Goal: Book appointment/travel/reservation

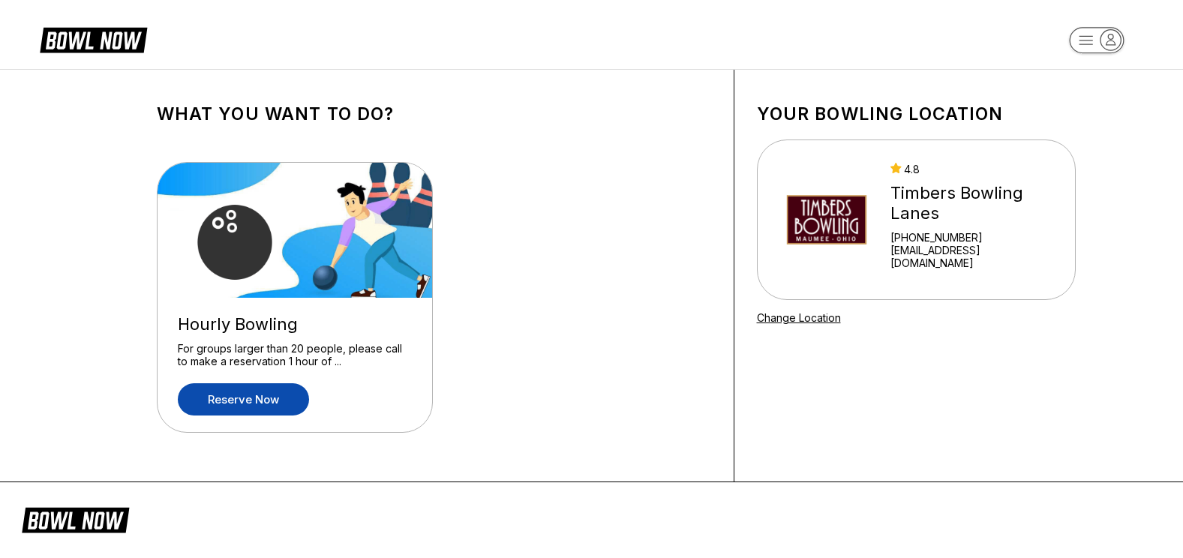
click at [269, 402] on link "Reserve now" at bounding box center [243, 399] width 131 height 32
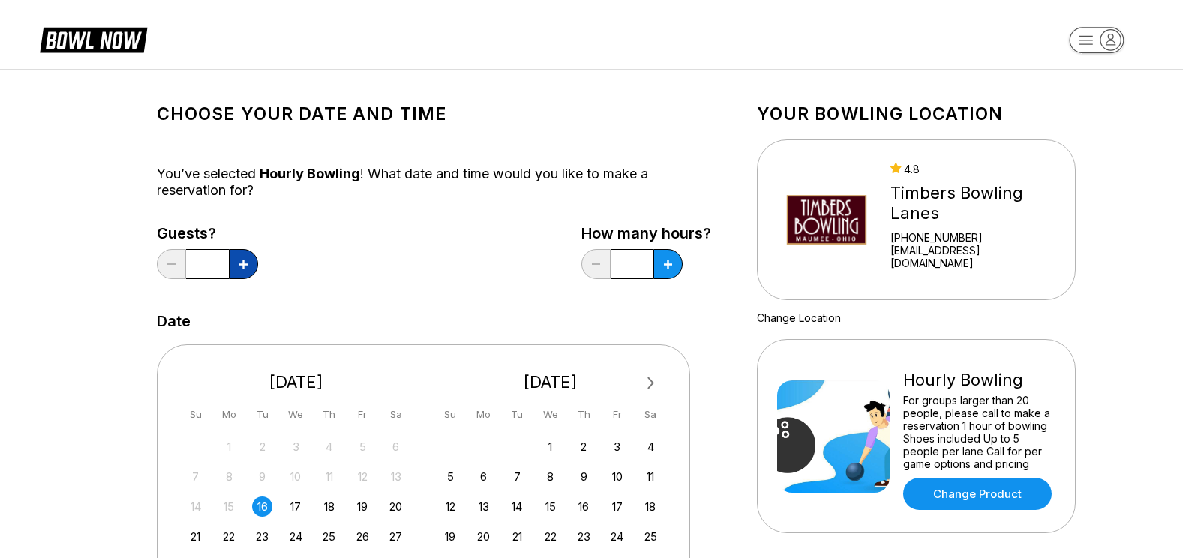
click at [244, 263] on icon at bounding box center [243, 264] width 8 height 8
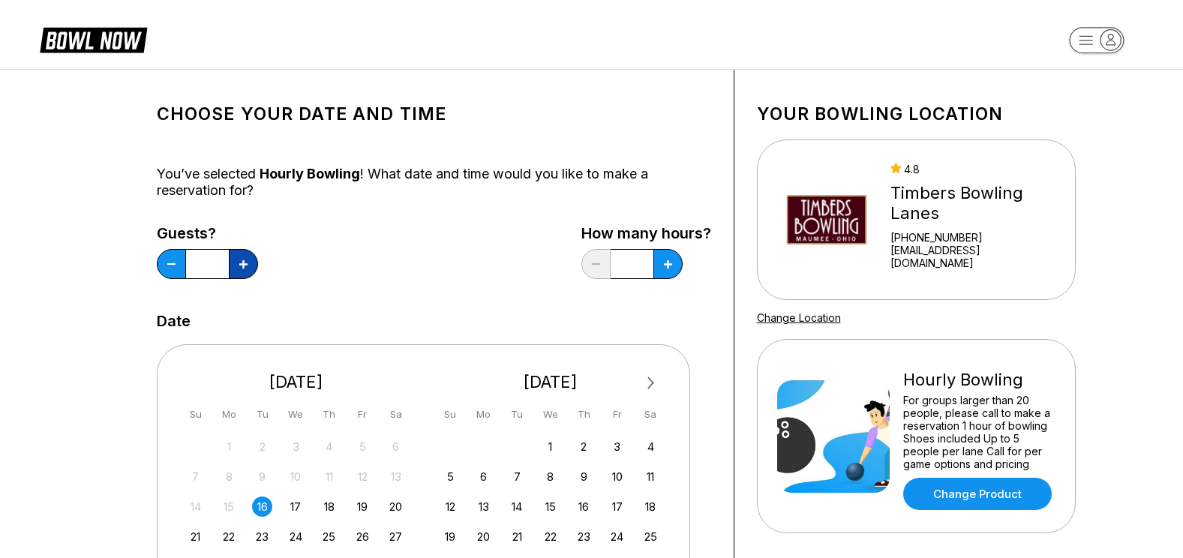
click at [244, 263] on icon at bounding box center [243, 264] width 8 height 8
type input "**"
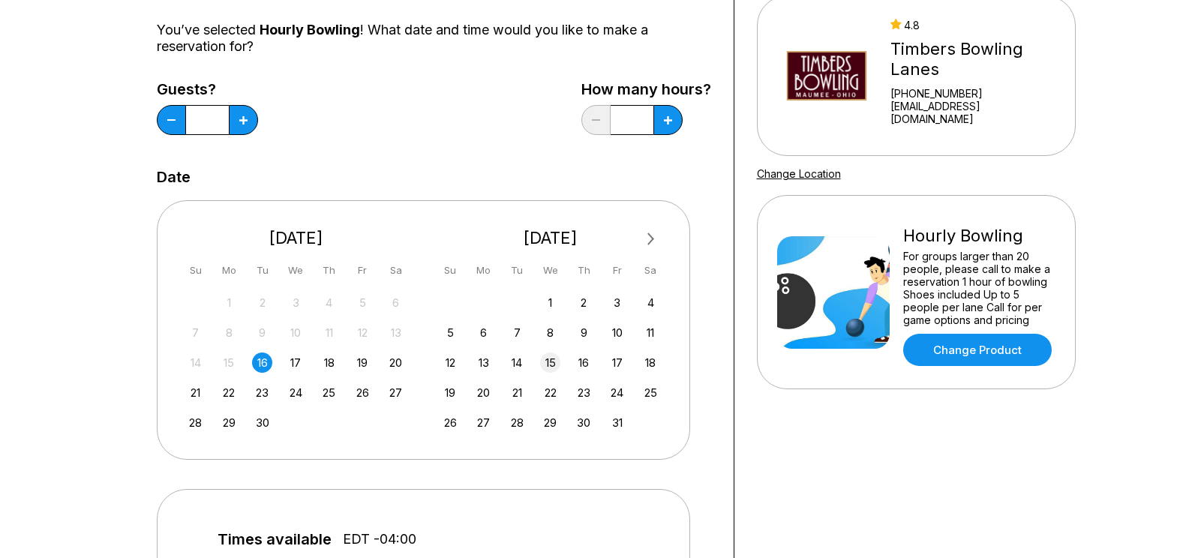
scroll to position [150, 0]
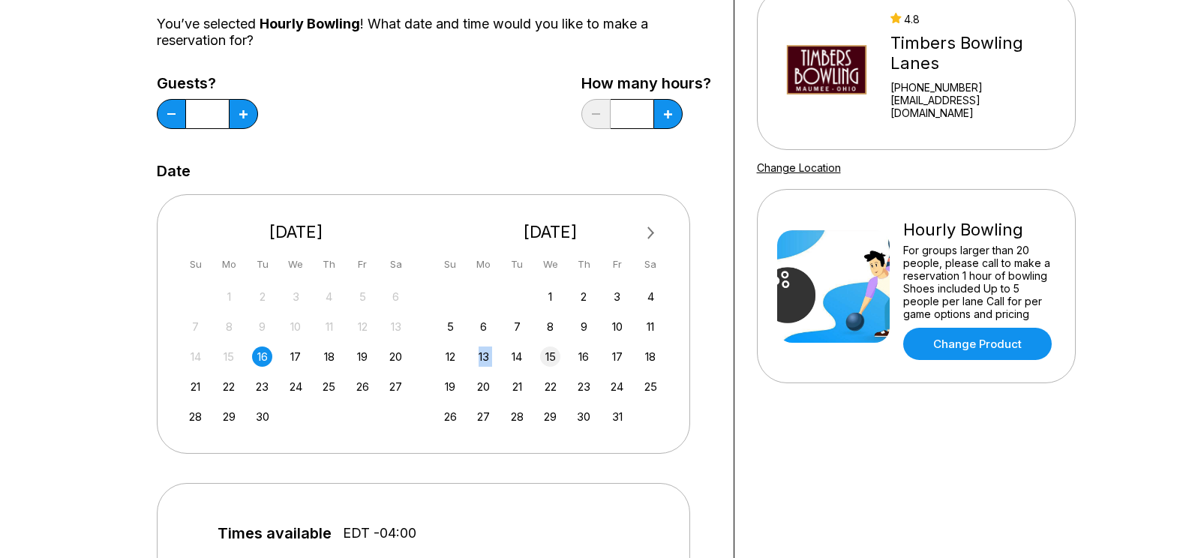
drag, startPoint x: 478, startPoint y: 356, endPoint x: 543, endPoint y: 364, distance: 65.7
click at [543, 364] on div "12 13 14 15 16 17 18" at bounding box center [550, 355] width 225 height 23
drag, startPoint x: 543, startPoint y: 364, endPoint x: 650, endPoint y: 362, distance: 106.6
click at [650, 362] on div "18" at bounding box center [651, 357] width 20 height 20
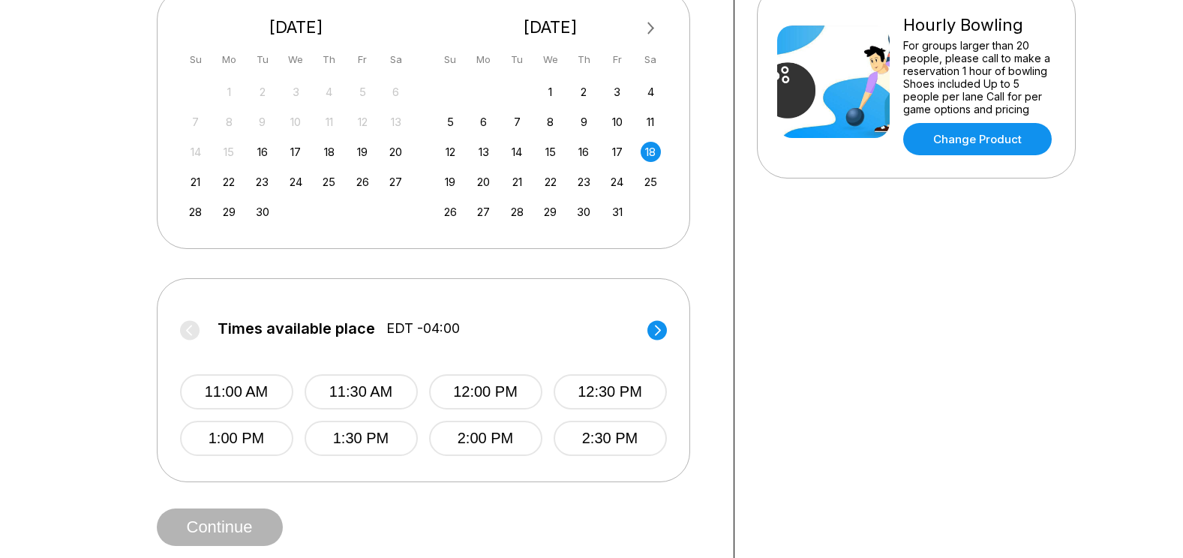
scroll to position [375, 0]
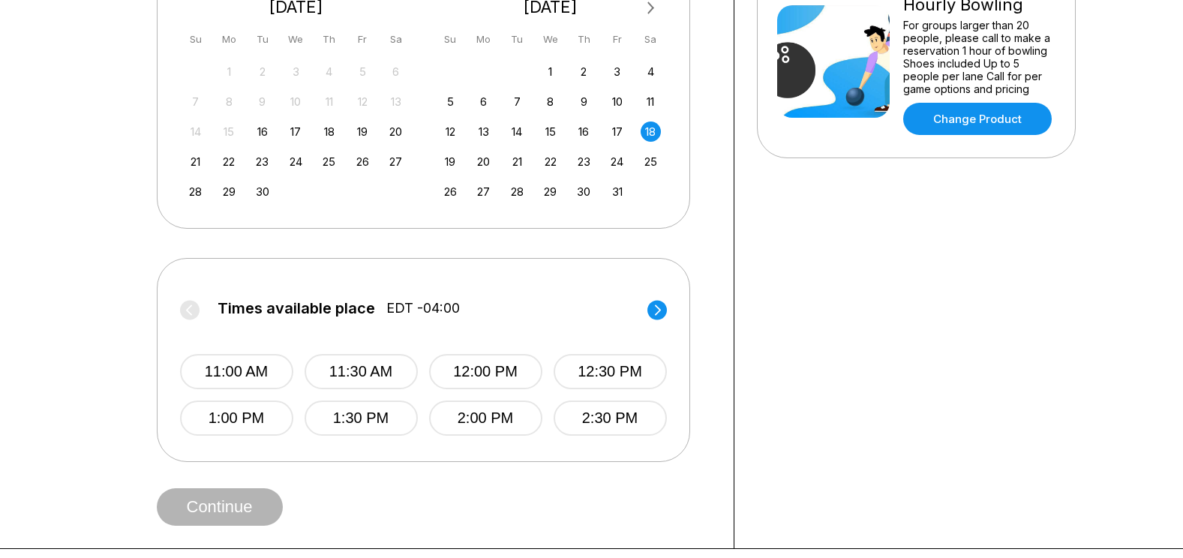
click at [657, 312] on circle at bounding box center [658, 310] width 20 height 20
click at [229, 373] on button "3:00 PM" at bounding box center [236, 371] width 113 height 35
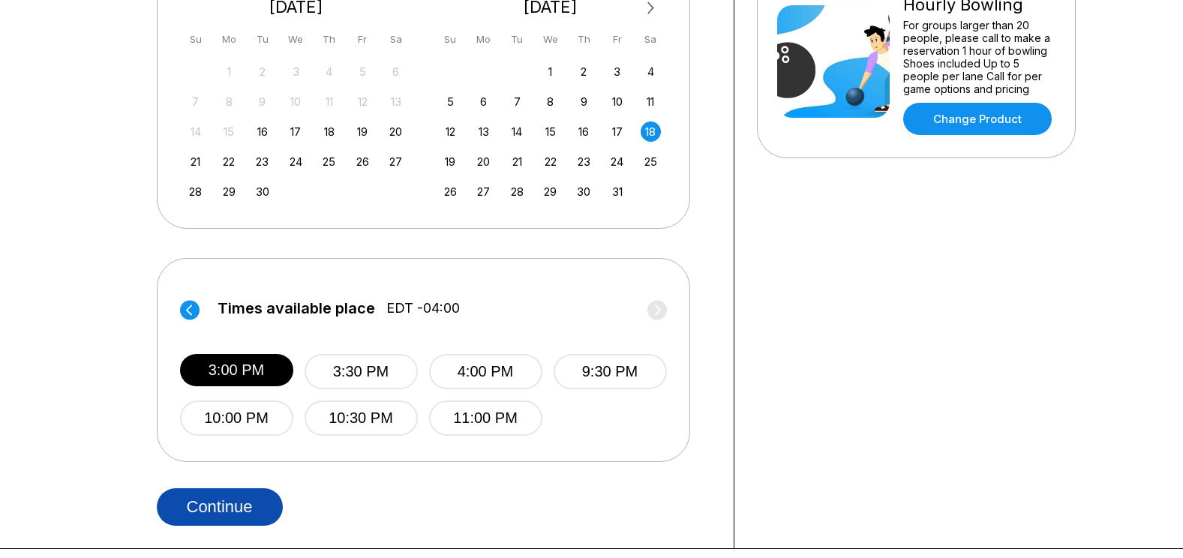
click at [251, 505] on button "Continue" at bounding box center [220, 508] width 126 height 38
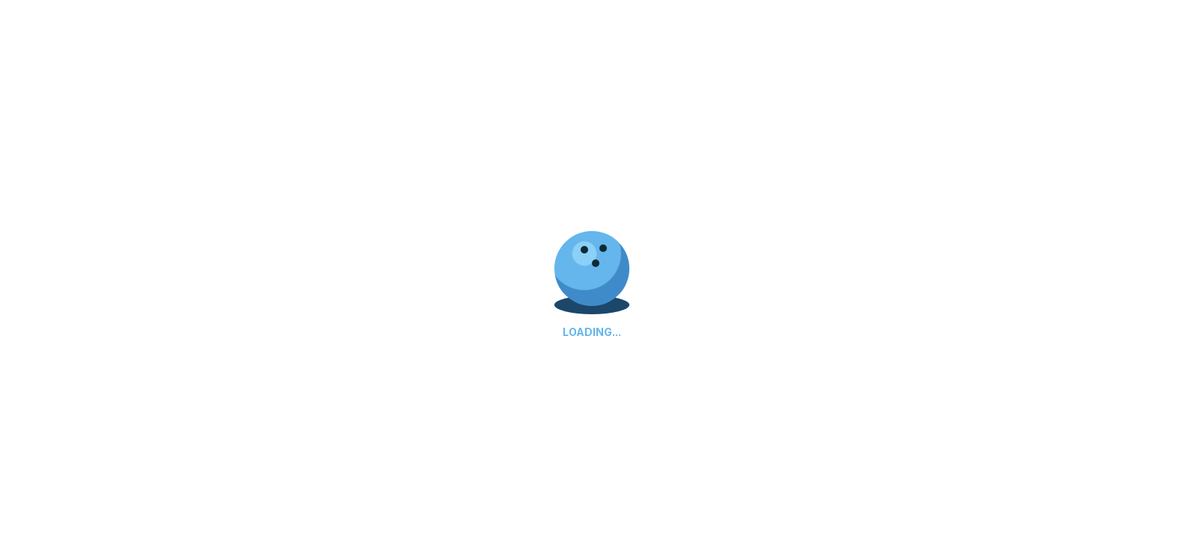
select select "**"
